Goal: Use online tool/utility: Utilize a website feature to perform a specific function

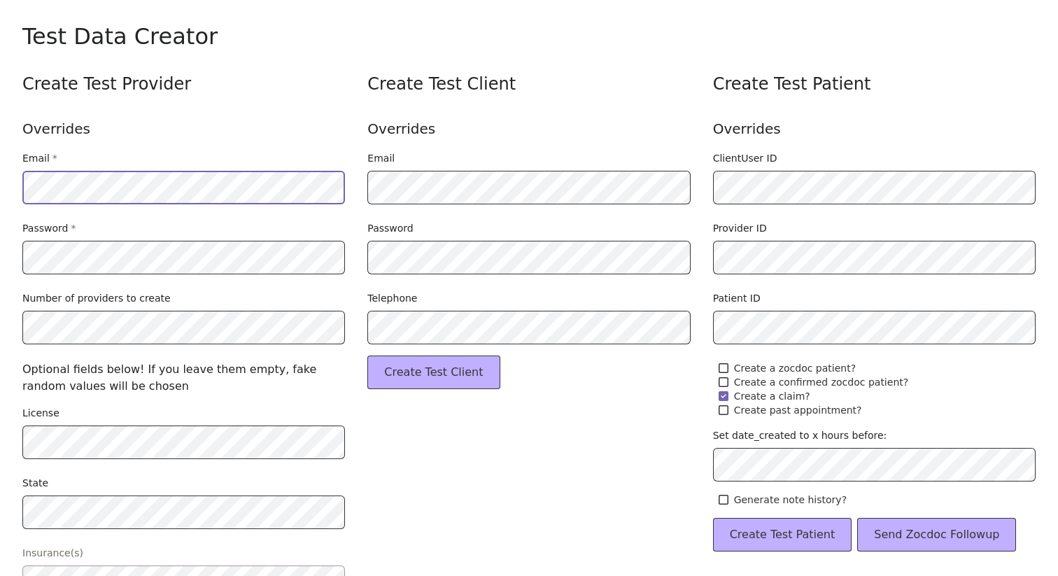
click at [155, 548] on div "Insurance(s)" at bounding box center [183, 553] width 323 height 14
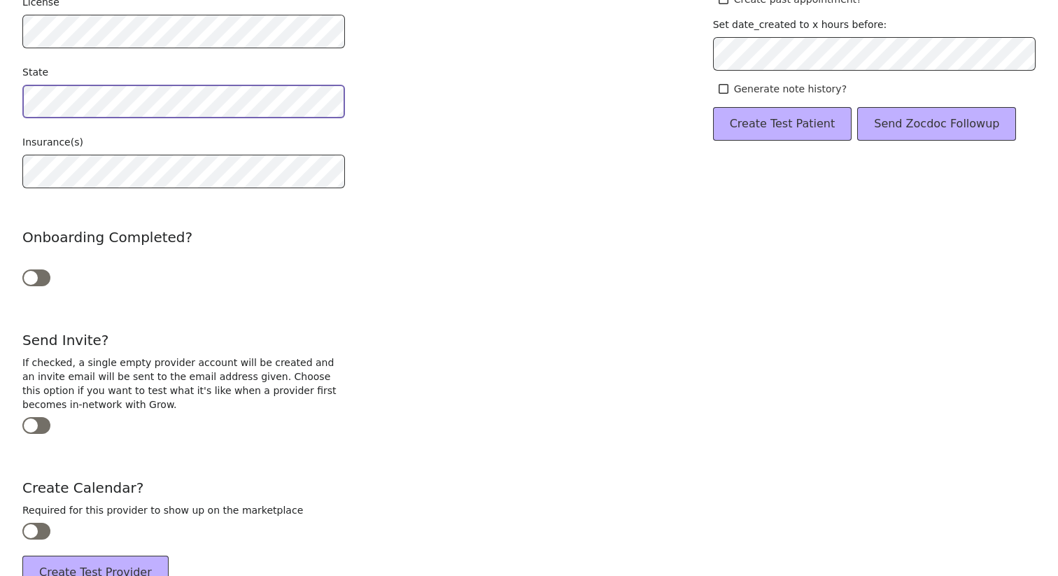
scroll to position [464, 0]
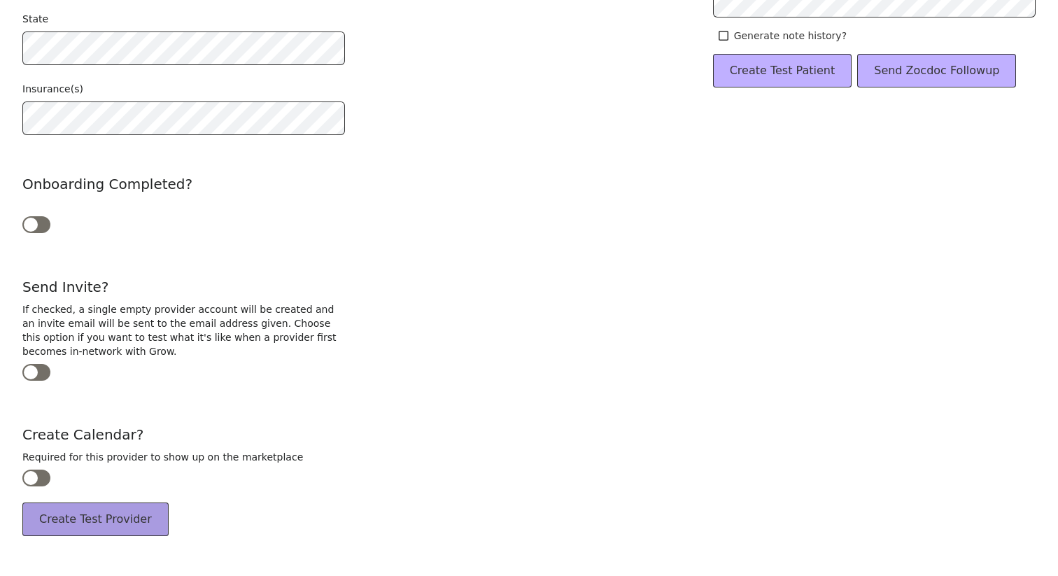
click at [85, 514] on button "Create Test Provider" at bounding box center [95, 519] width 146 height 34
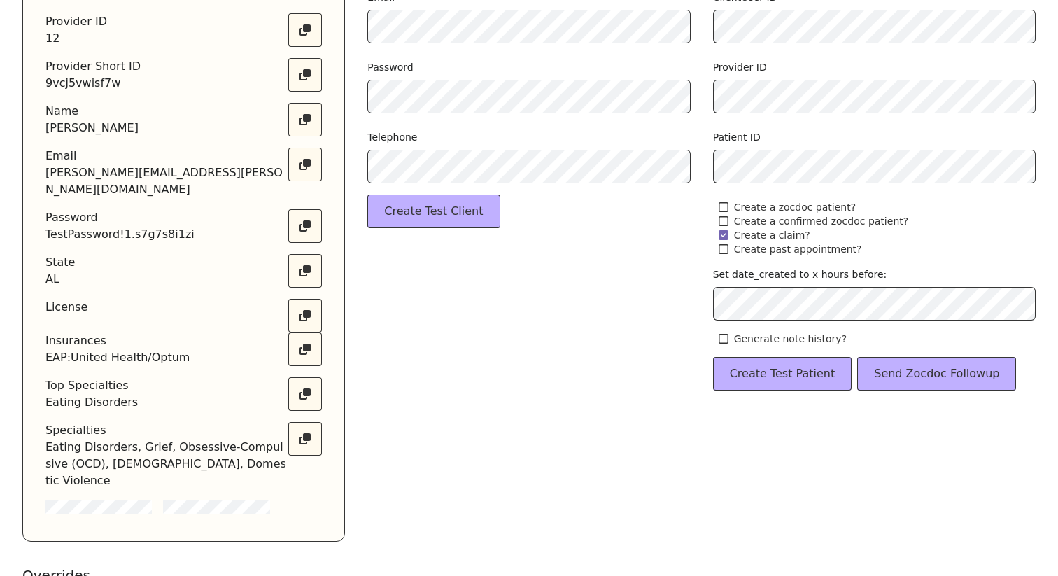
scroll to position [186, 0]
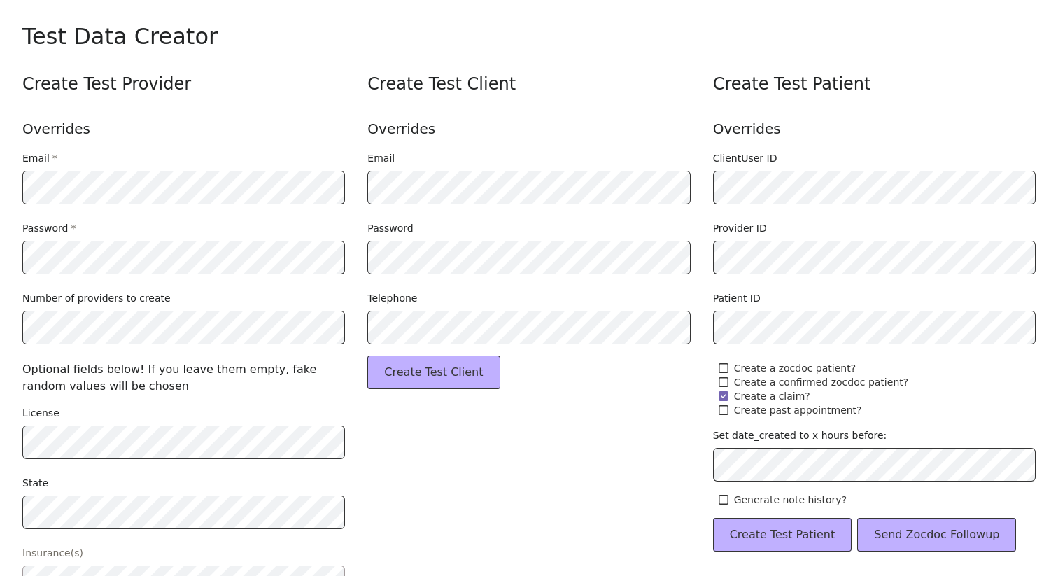
click at [851, 240] on div "Provider ID" at bounding box center [874, 247] width 323 height 53
click at [759, 395] on span "Create a claim?" at bounding box center [772, 396] width 76 height 14
click at [749, 409] on span "Create past appointment?" at bounding box center [798, 410] width 128 height 14
click at [744, 529] on button "Create Test Patient" at bounding box center [782, 535] width 139 height 34
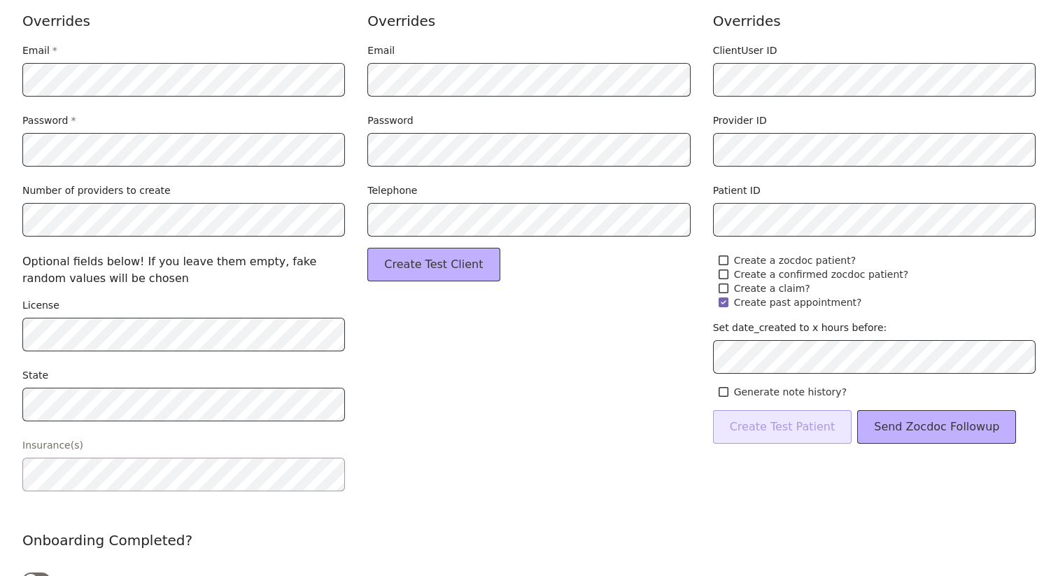
scroll to position [111, 0]
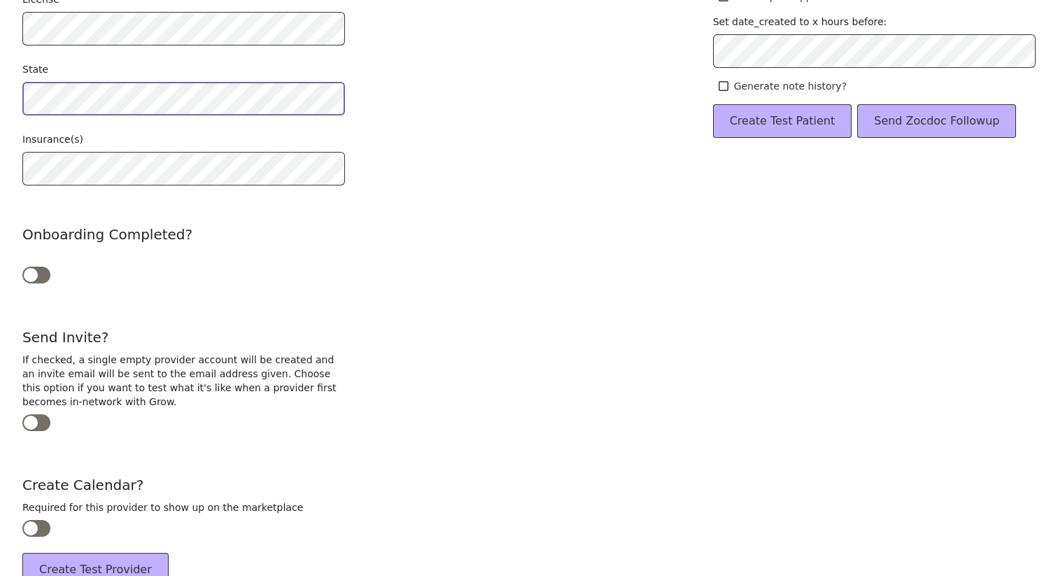
scroll to position [443, 0]
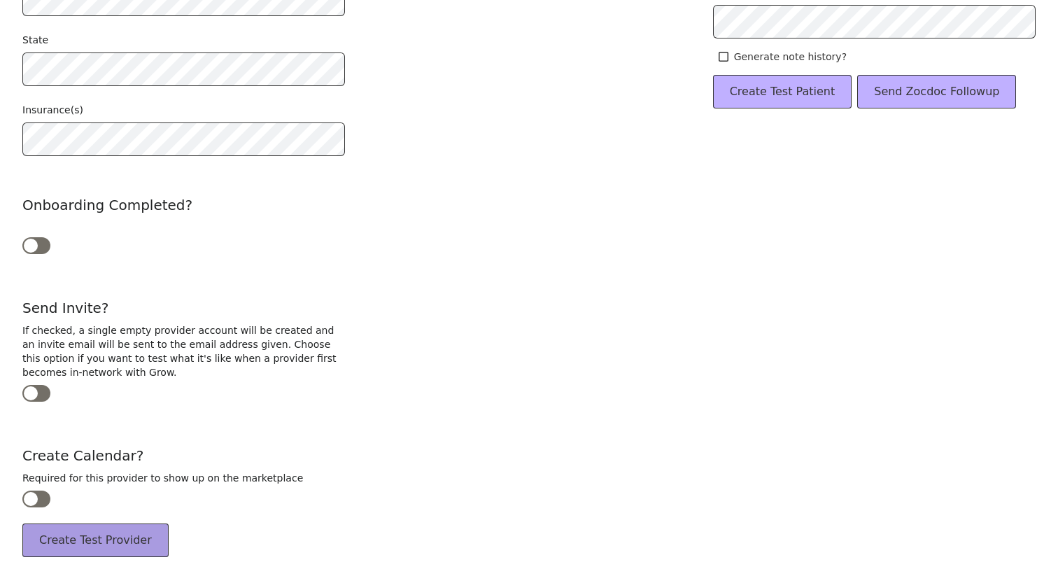
click at [83, 530] on button "Create Test Provider" at bounding box center [95, 540] width 146 height 34
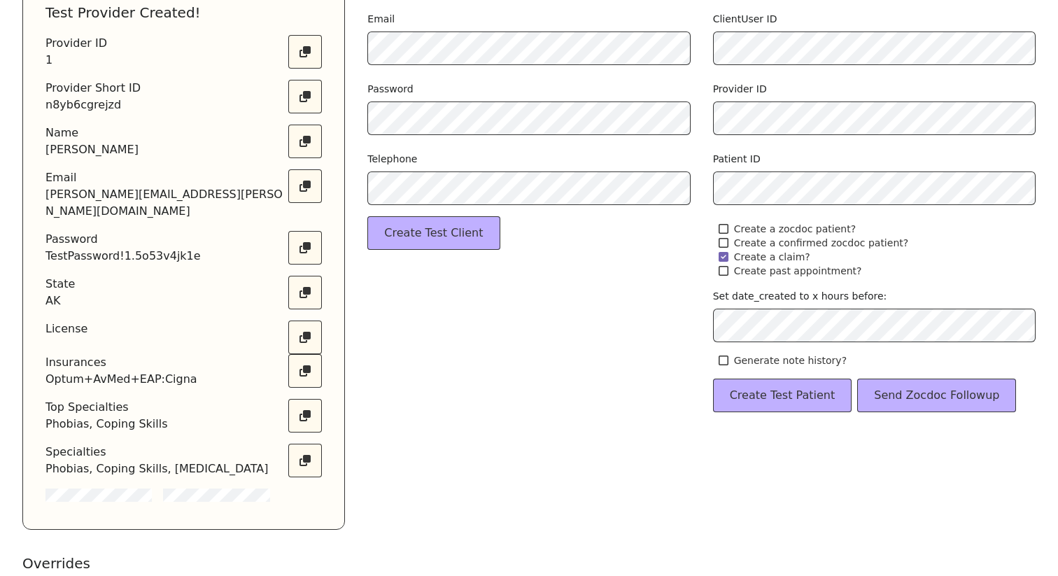
scroll to position [156, 0]
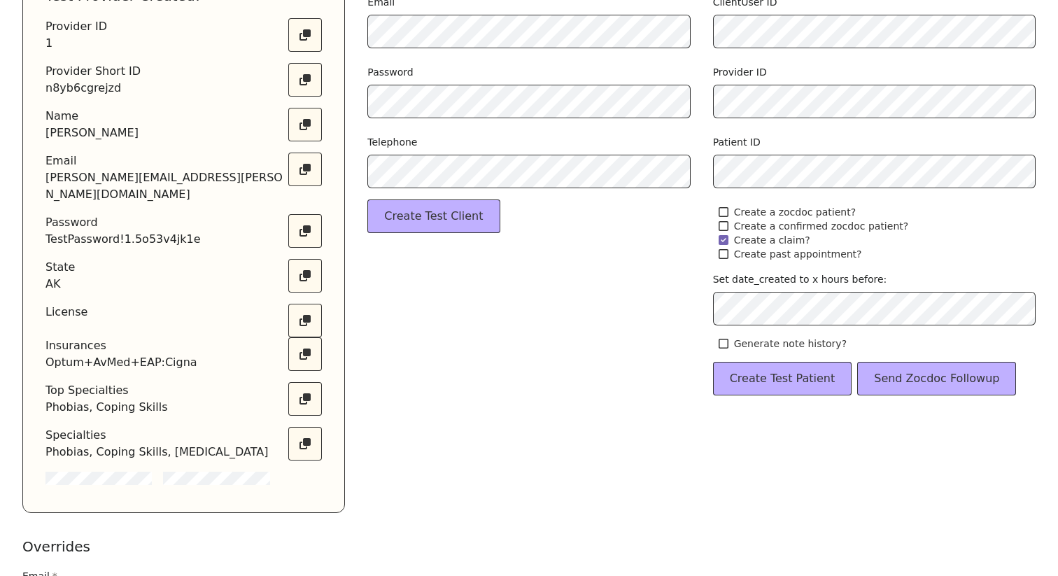
click at [92, 472] on div "Provider ID 1 Provider Short ID n8yb6cgrejzd Name David Dunlap Email michael.ch…" at bounding box center [183, 254] width 276 height 472
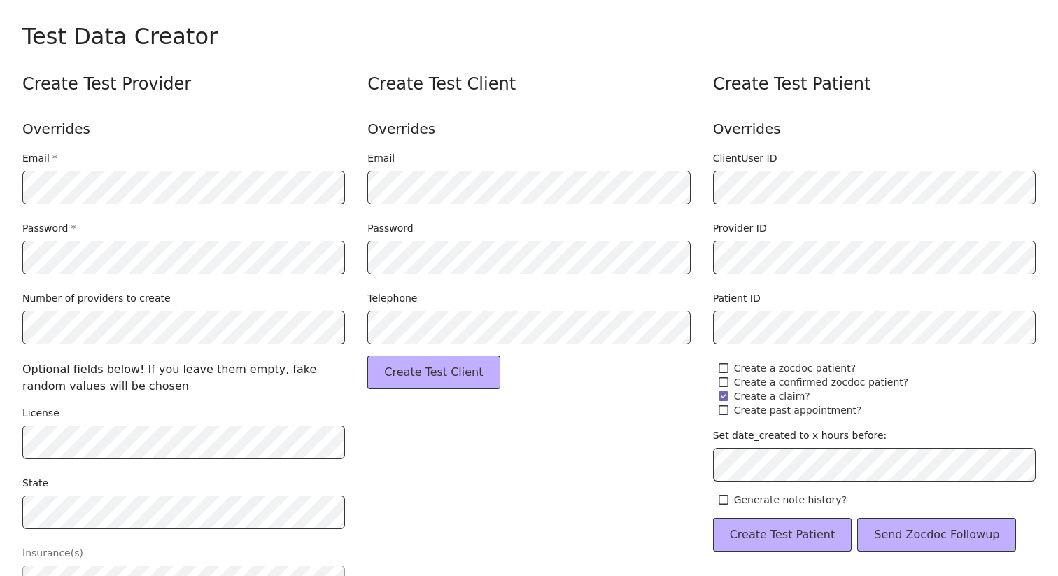
click at [797, 281] on div "Create Test Patient Overrides ClientUser ID Provider ID Patient ID Create a zoc…" at bounding box center [874, 536] width 323 height 927
click at [761, 397] on span "Create a claim?" at bounding box center [772, 396] width 76 height 14
click at [761, 411] on span "Create past appointment?" at bounding box center [798, 410] width 128 height 14
click at [742, 528] on button "Create Test Patient" at bounding box center [782, 535] width 139 height 34
